Goal: Information Seeking & Learning: Learn about a topic

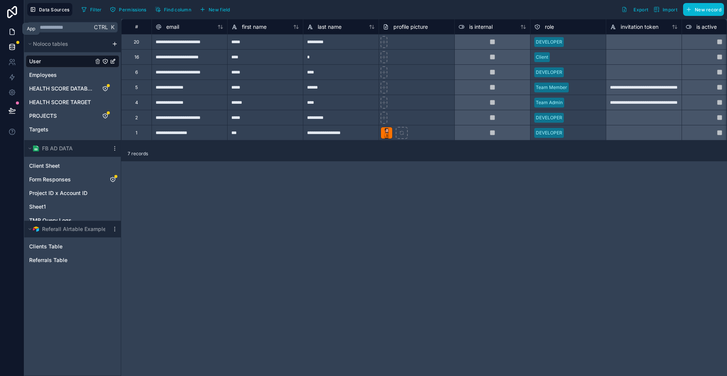
click at [10, 28] on icon at bounding box center [12, 32] width 8 height 8
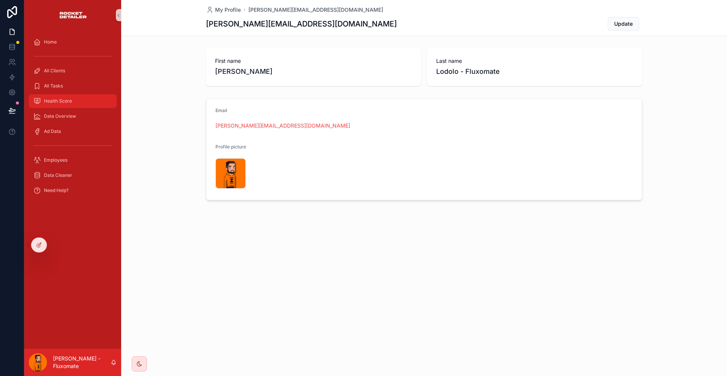
click at [92, 95] on div "Health Score" at bounding box center [72, 101] width 79 height 12
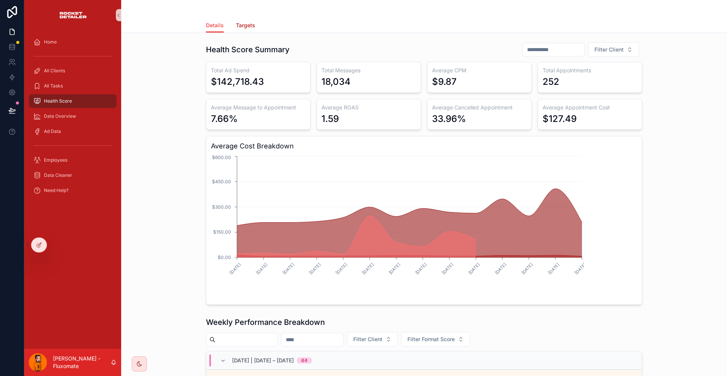
click at [255, 24] on span "Targets" at bounding box center [245, 26] width 19 height 8
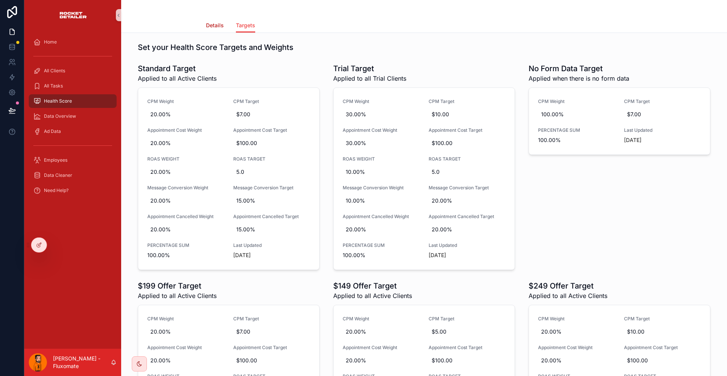
click at [224, 25] on span "Details" at bounding box center [215, 26] width 18 height 8
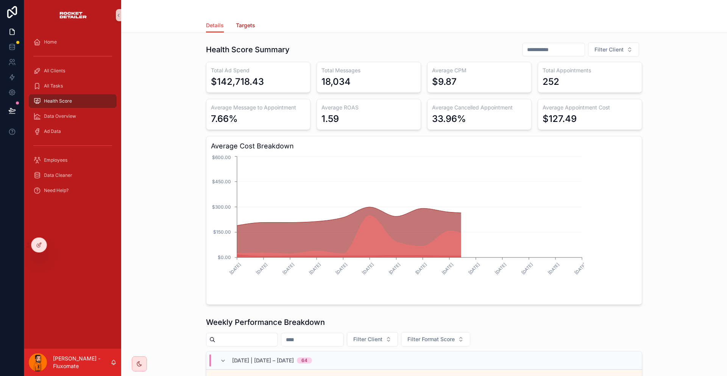
click at [255, 23] on span "Targets" at bounding box center [245, 26] width 19 height 8
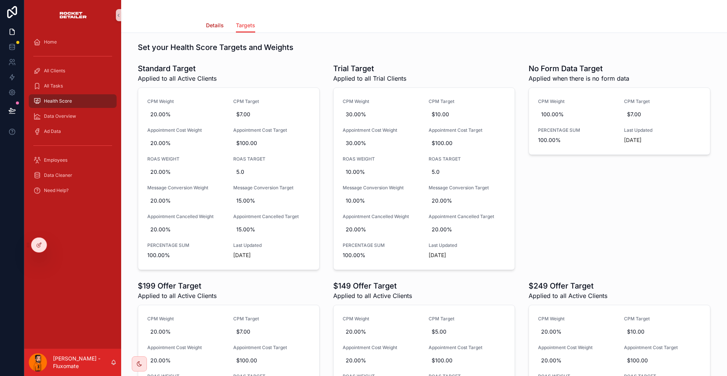
click at [224, 27] on link "Details" at bounding box center [215, 26] width 18 height 15
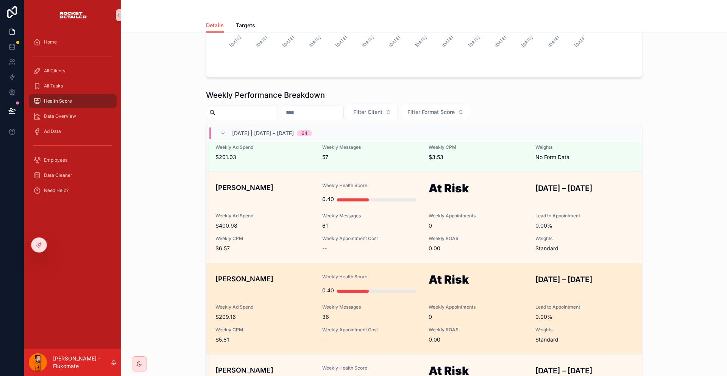
scroll to position [379, 0]
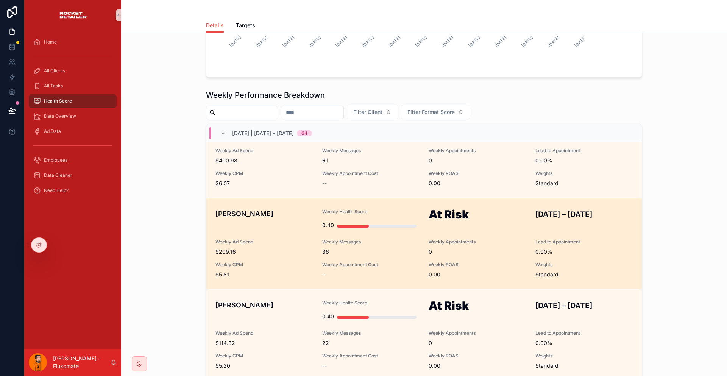
click at [306, 262] on div "Weekly CPM $5.81" at bounding box center [265, 270] width 98 height 17
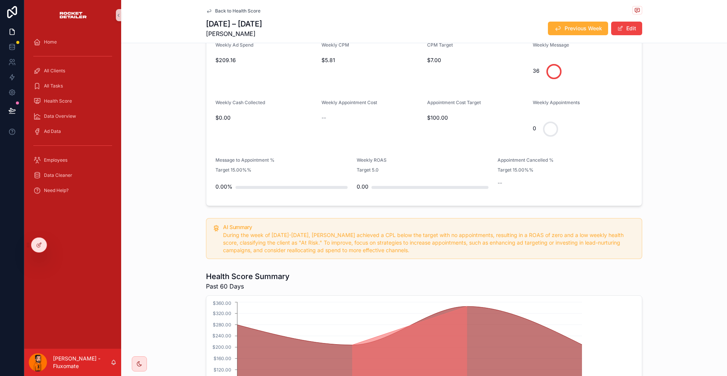
scroll to position [13, 0]
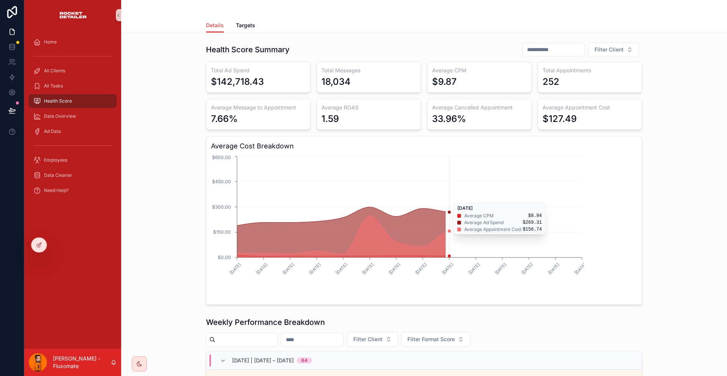
scroll to position [114, 0]
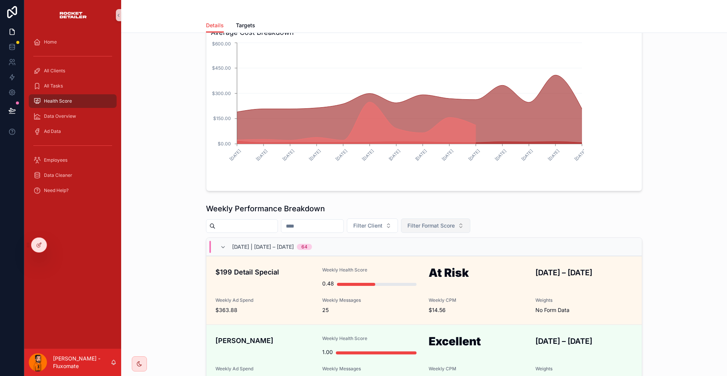
click at [454, 222] on span "Filter Format Score" at bounding box center [431, 226] width 47 height 8
click at [455, 214] on div "Critical" at bounding box center [464, 214] width 91 height 12
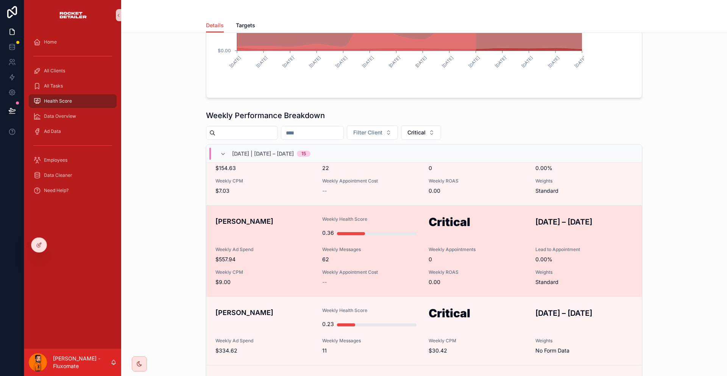
scroll to position [871, 0]
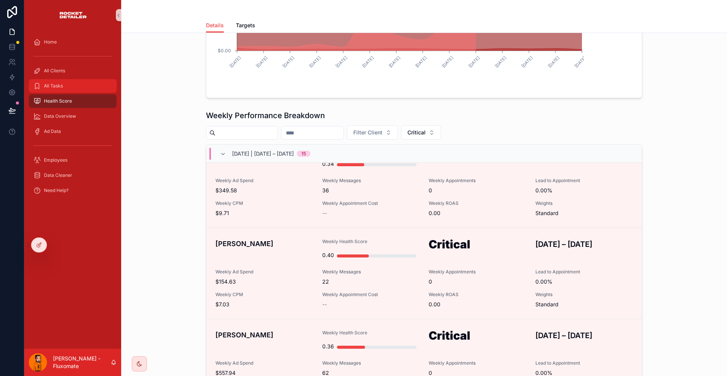
click at [71, 80] on div "All Tasks" at bounding box center [72, 86] width 79 height 12
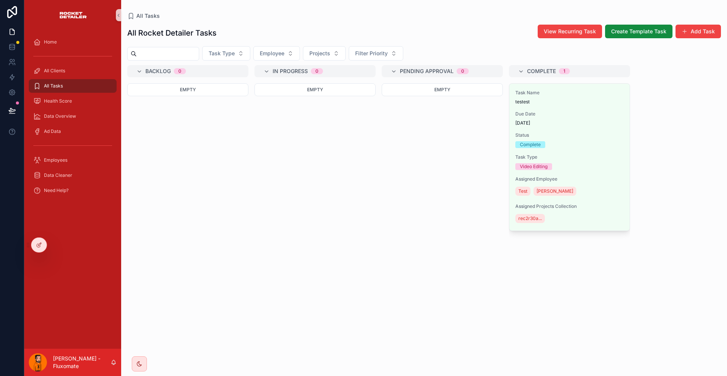
click at [85, 95] on div "Health Score" at bounding box center [72, 101] width 97 height 15
click at [81, 95] on div "Health Score" at bounding box center [72, 101] width 79 height 12
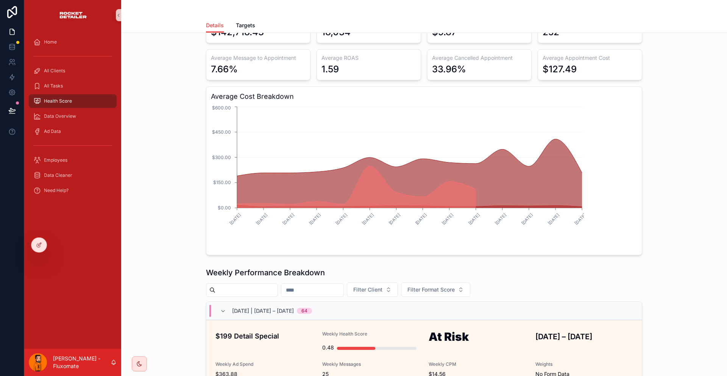
scroll to position [38, 0]
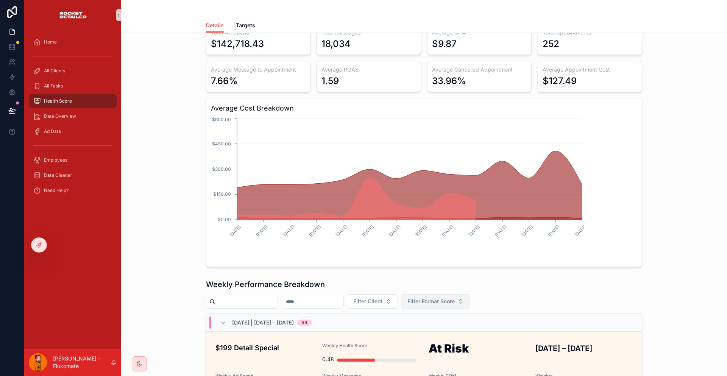
click at [463, 294] on button "Filter Format Score" at bounding box center [435, 301] width 69 height 14
click at [430, 292] on div "Critical" at bounding box center [464, 290] width 91 height 12
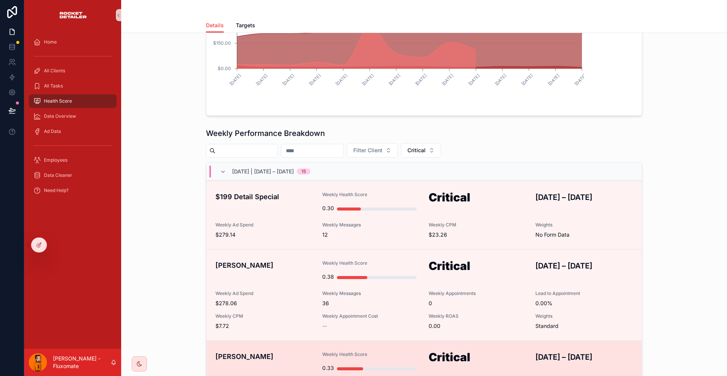
scroll to position [265, 0]
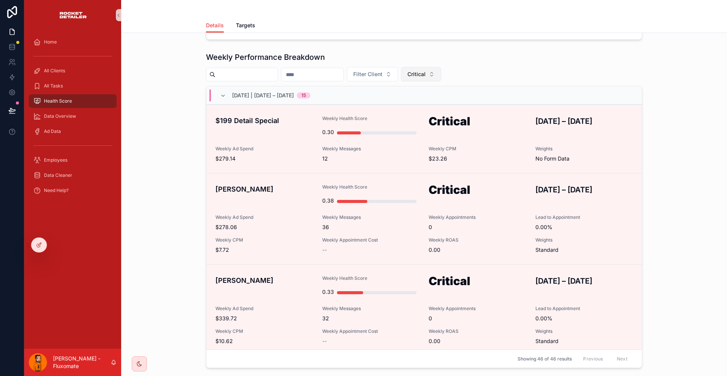
click at [426, 70] on span "Critical" at bounding box center [417, 74] width 18 height 8
click at [433, 81] on div "At Risk" at bounding box center [451, 87] width 91 height 12
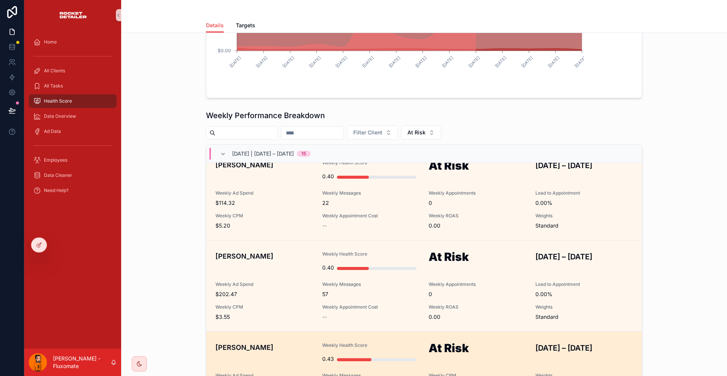
scroll to position [341, 0]
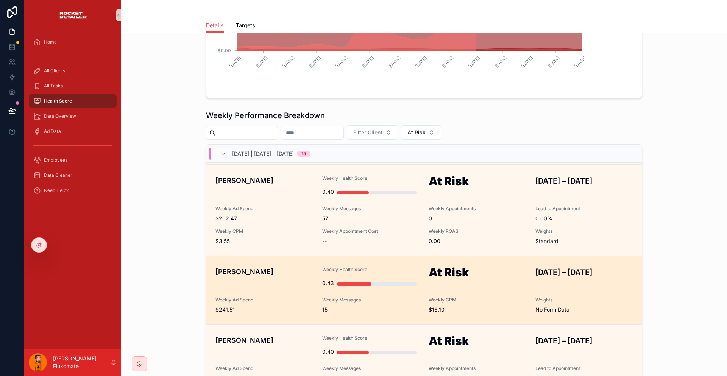
click at [451, 267] on div "[PERSON_NAME] Weekly Health Score 0.43 At Risk [DATE] – [DATE] Weekly Ad Spend …" at bounding box center [424, 290] width 417 height 47
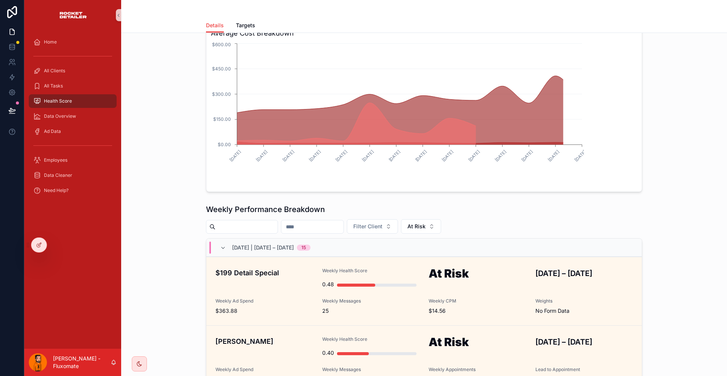
scroll to position [189, 0]
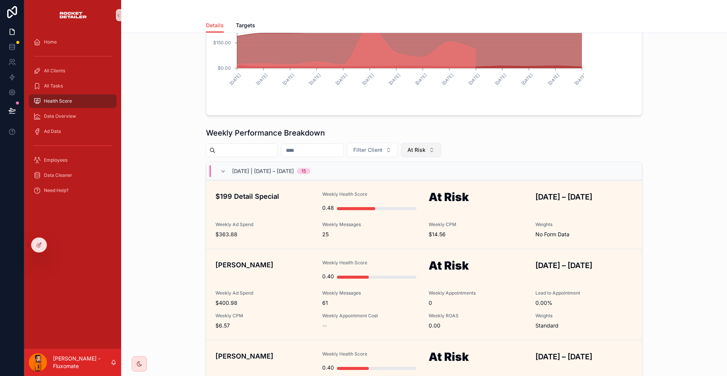
click at [441, 143] on button "At Risk" at bounding box center [421, 150] width 40 height 14
click at [422, 172] on div "Good" at bounding box center [450, 175] width 91 height 12
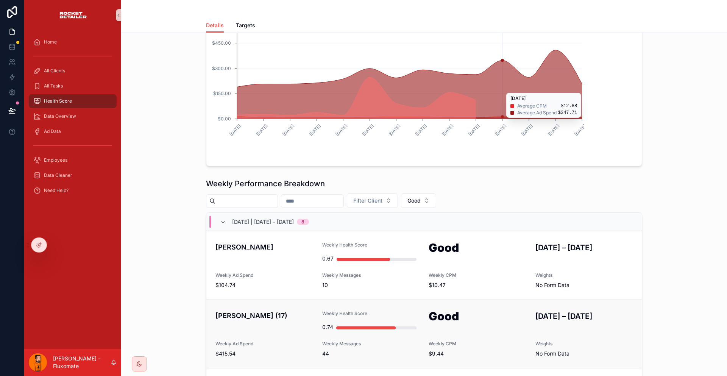
scroll to position [207, 0]
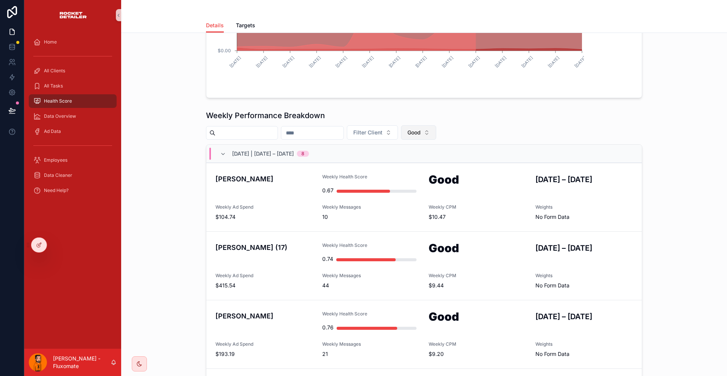
click at [436, 125] on button "Good" at bounding box center [418, 132] width 35 height 14
click at [441, 163] on div "Excellent" at bounding box center [449, 169] width 91 height 12
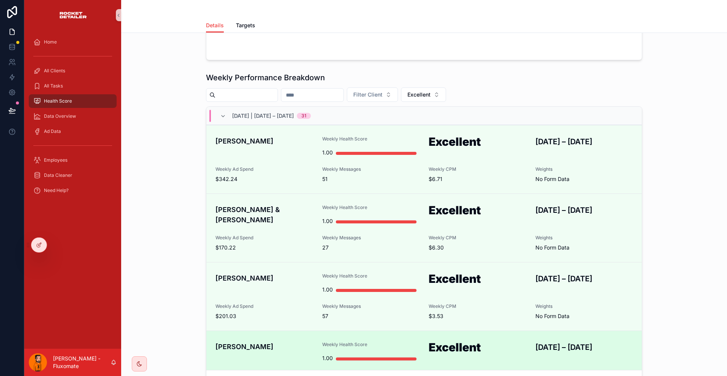
scroll to position [38, 0]
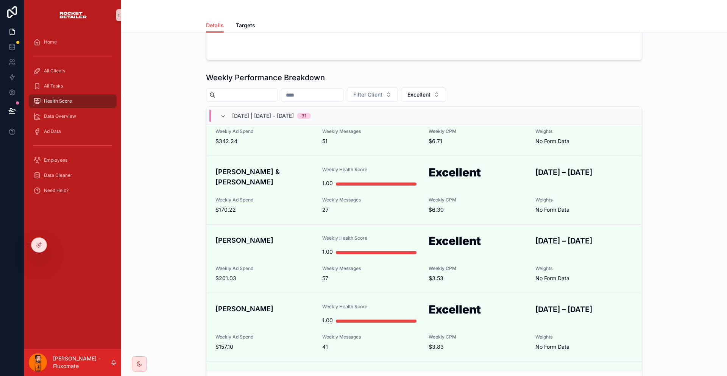
click at [457, 72] on div "Weekly Performance Breakdown Filter Client Excellent [DATE] | [DATE] – [DATE] 3…" at bounding box center [424, 230] width 436 height 316
click at [431, 91] on span "Excellent" at bounding box center [419, 95] width 23 height 8
click at [428, 113] on div "Good" at bounding box center [453, 119] width 91 height 12
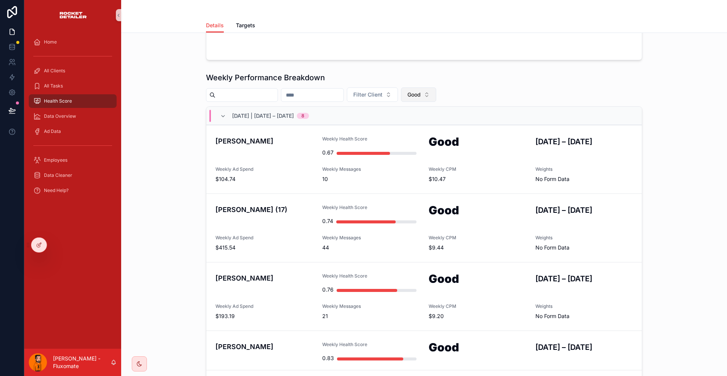
click at [436, 88] on button "Good" at bounding box center [418, 95] width 35 height 14
click at [434, 126] on div "Excellent" at bounding box center [449, 131] width 91 height 12
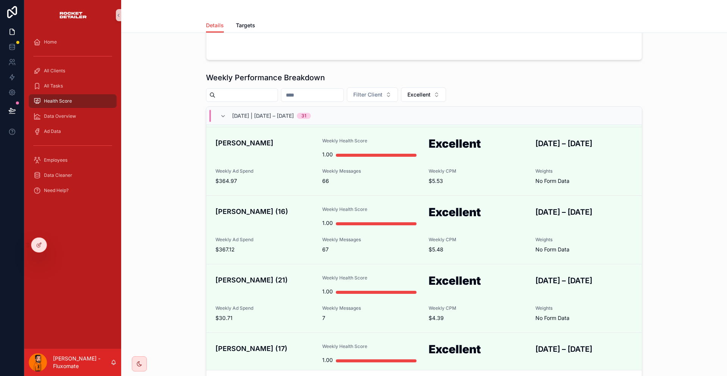
scroll to position [644, 0]
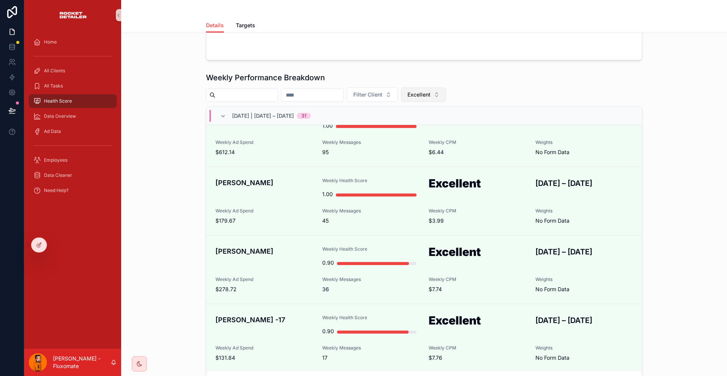
click at [431, 91] on span "Excellent" at bounding box center [419, 95] width 23 height 8
click at [428, 113] on div "Good" at bounding box center [453, 119] width 91 height 12
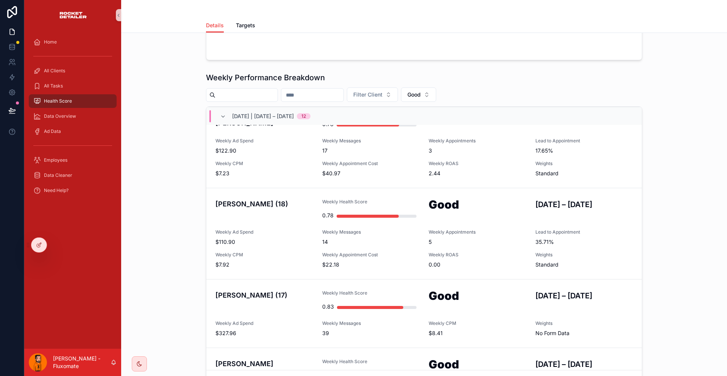
scroll to position [777, 0]
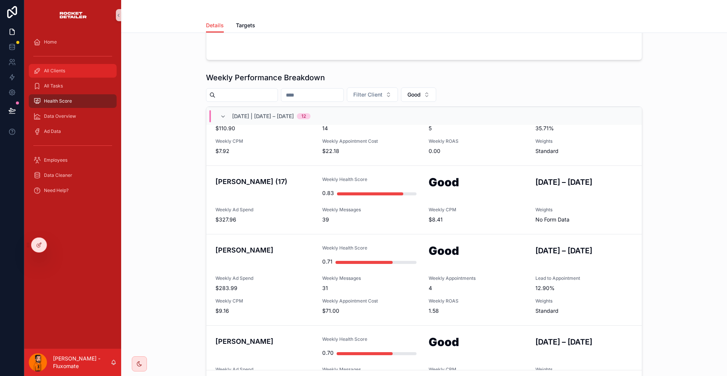
click at [64, 65] on div "All Clients" at bounding box center [72, 71] width 79 height 12
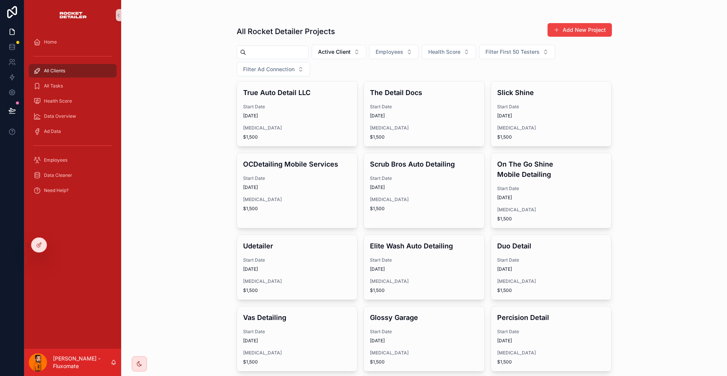
click at [254, 47] on input "scrollable content" at bounding box center [277, 52] width 62 height 11
click at [411, 27] on div "All Rocket Detailer Projects Add New Project" at bounding box center [424, 31] width 375 height 17
click at [506, 48] on span "Filter First 50 Testers" at bounding box center [513, 52] width 54 height 8
click at [469, 31] on div "All Rocket Detailer Projects Add New Project" at bounding box center [424, 31] width 375 height 17
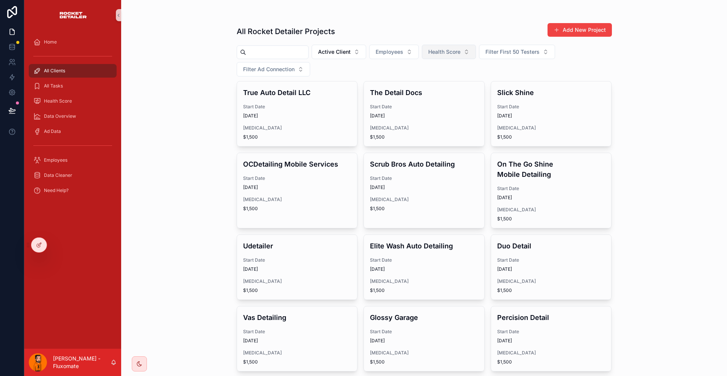
click at [439, 48] on span "Health Score" at bounding box center [444, 52] width 32 height 8
click at [417, 72] on div "Critical" at bounding box center [431, 75] width 91 height 12
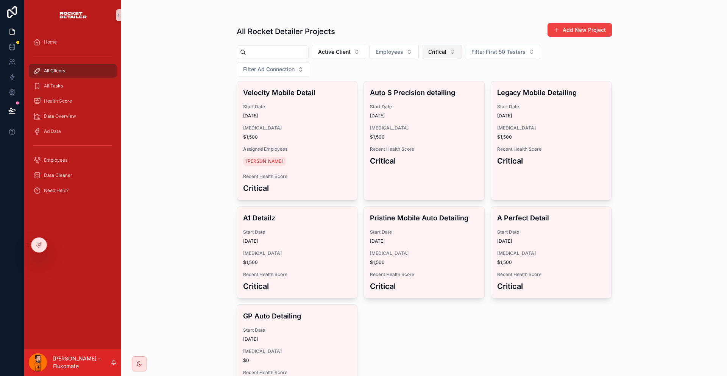
click at [438, 45] on button "Critical" at bounding box center [442, 52] width 40 height 14
click at [406, 107] on div "Good" at bounding box center [428, 112] width 91 height 12
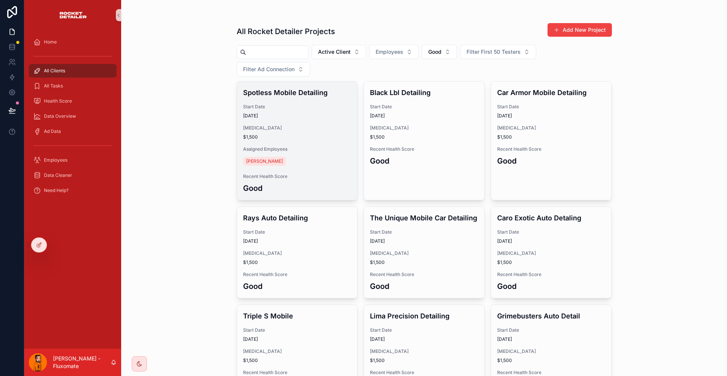
click at [317, 146] on span "Assigned Employees" at bounding box center [297, 149] width 108 height 6
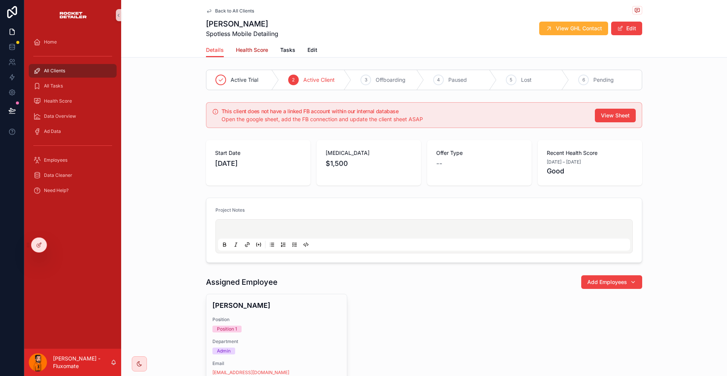
click at [266, 47] on span "Health Score" at bounding box center [252, 50] width 32 height 8
click at [76, 125] on link "Ad Data" at bounding box center [73, 132] width 88 height 14
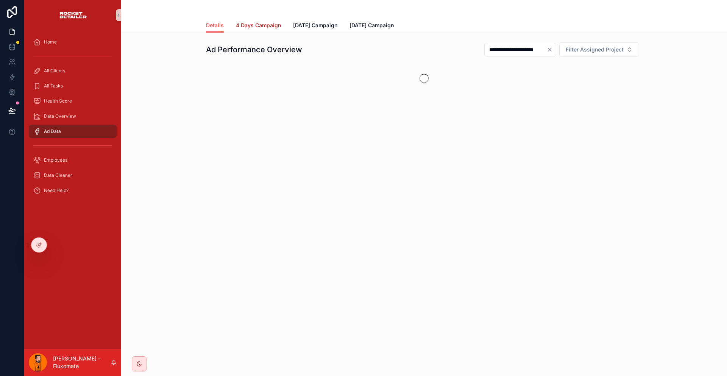
click at [278, 23] on span "4 Days Campaign" at bounding box center [258, 26] width 45 height 8
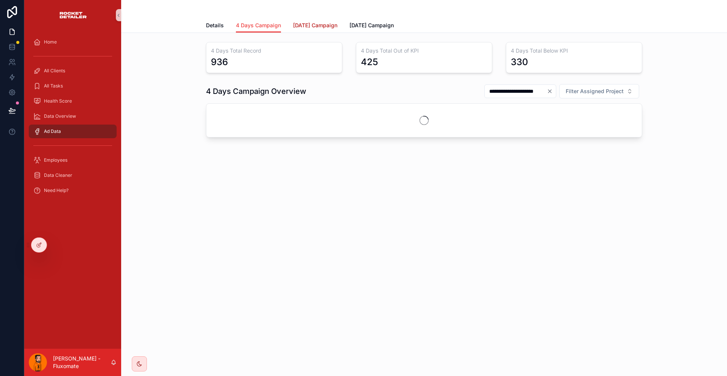
click at [309, 22] on span "[DATE] Campaign" at bounding box center [315, 26] width 44 height 8
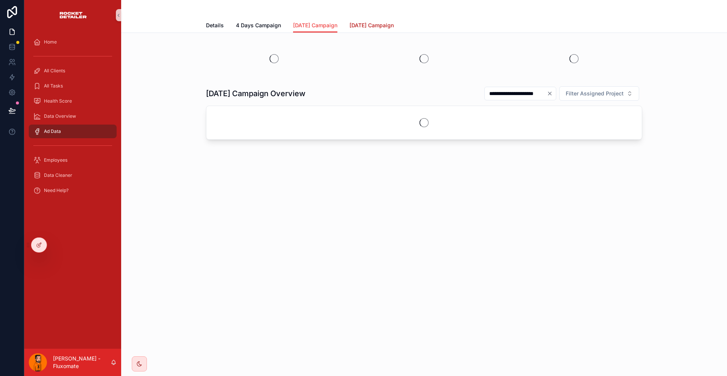
click at [386, 22] on span "[DATE] Campaign" at bounding box center [372, 26] width 44 height 8
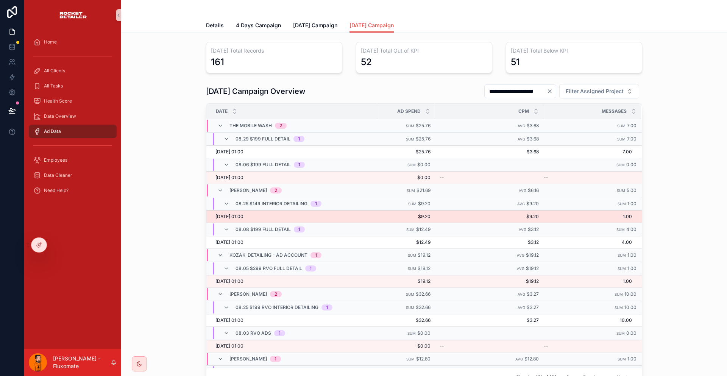
click at [513, 214] on span "$9.20" at bounding box center [489, 217] width 99 height 6
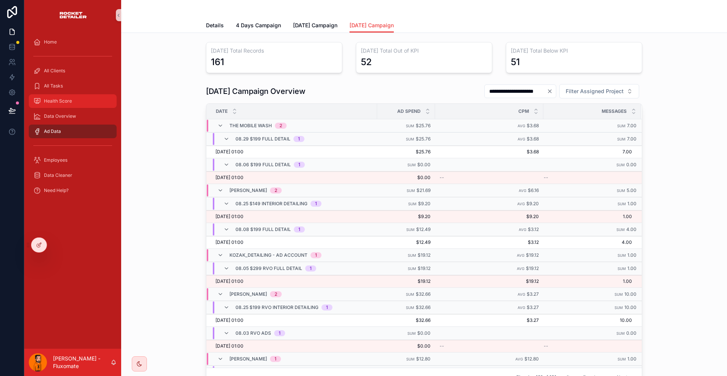
click at [79, 95] on div "Health Score" at bounding box center [72, 101] width 79 height 12
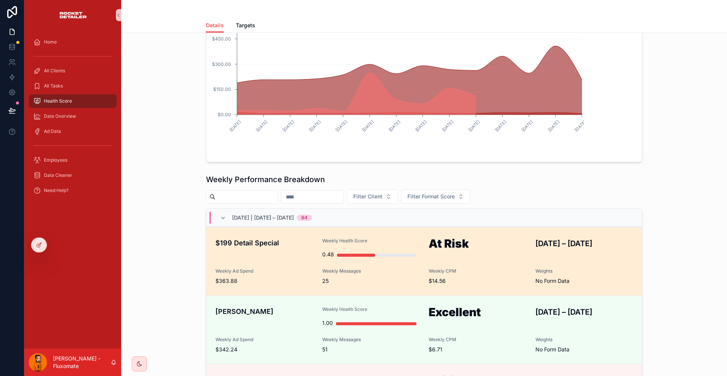
scroll to position [189, 0]
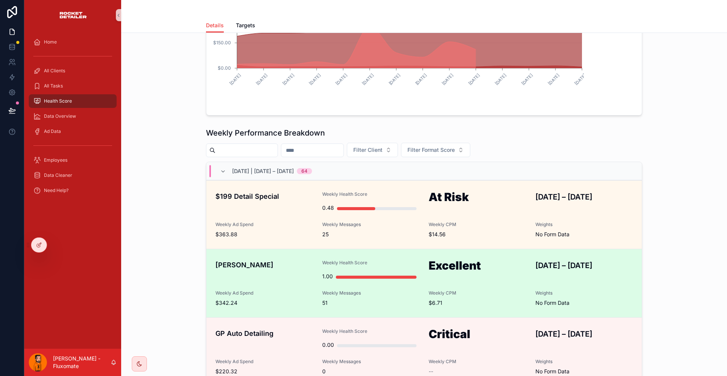
click at [489, 260] on div "Excellent" at bounding box center [478, 272] width 98 height 24
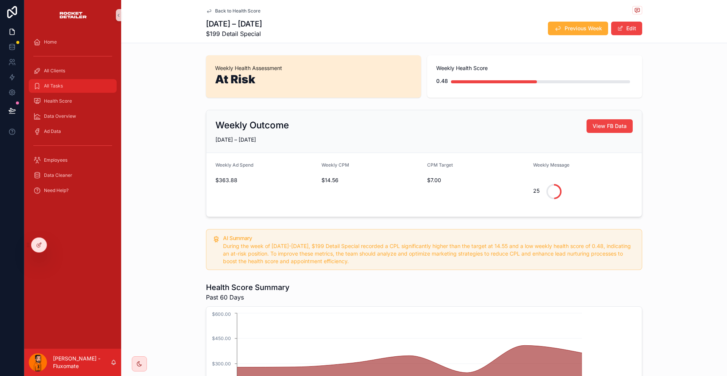
click at [59, 81] on div "All Tasks" at bounding box center [72, 86] width 79 height 12
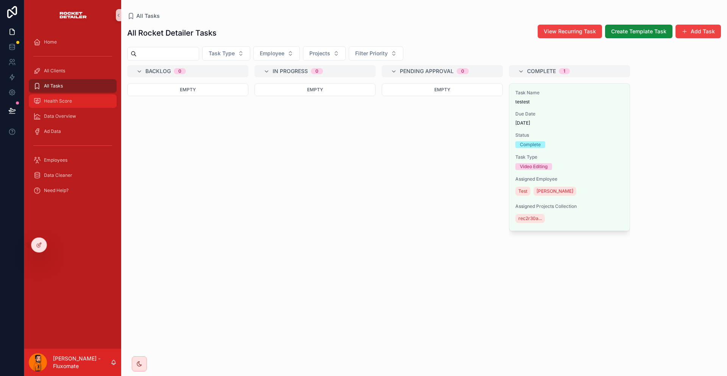
click at [88, 95] on div "Health Score" at bounding box center [72, 101] width 79 height 12
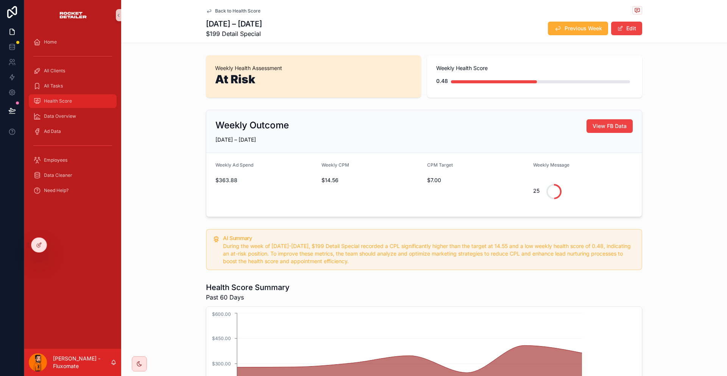
click at [75, 95] on div "Health Score" at bounding box center [72, 101] width 79 height 12
